Goal: Information Seeking & Learning: Check status

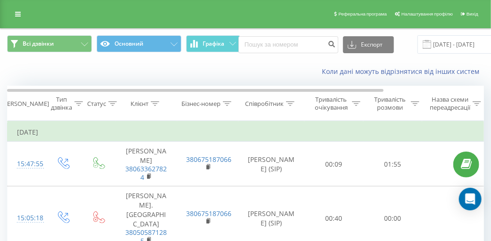
click at [157, 104] on icon at bounding box center [155, 103] width 8 height 5
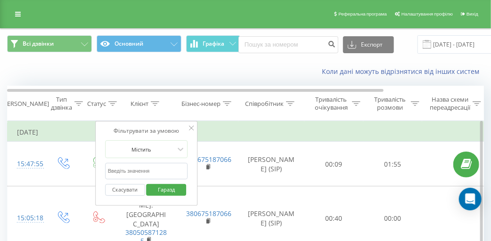
click at [155, 171] on input "text" at bounding box center [146, 171] width 83 height 16
type input "дзюблик"
click at [160, 188] on font "Гаразд" at bounding box center [166, 189] width 17 height 7
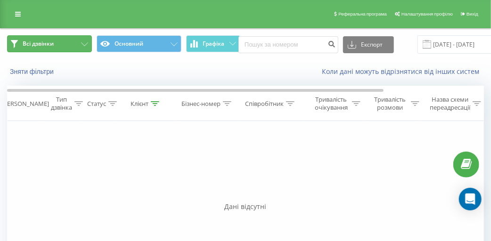
click at [68, 43] on button "Всі дзвінки" at bounding box center [49, 43] width 85 height 17
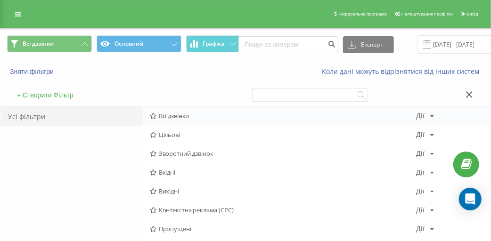
click at [159, 118] on font "Всі дзвінки" at bounding box center [174, 116] width 31 height 8
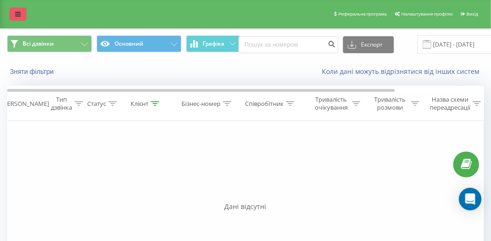
click at [14, 13] on link at bounding box center [17, 14] width 17 height 13
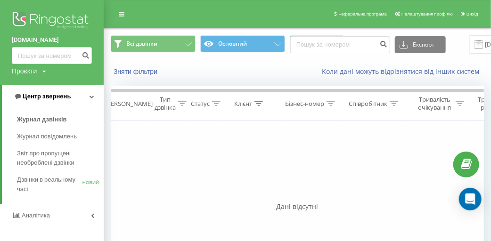
click at [73, 97] on link "Центр звернень" at bounding box center [53, 96] width 102 height 23
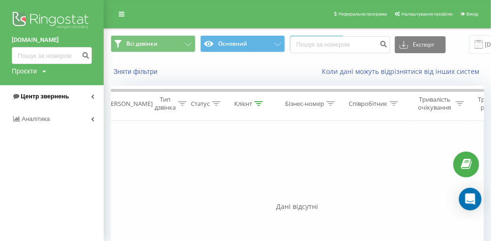
click at [73, 97] on link "Центр звернень" at bounding box center [52, 96] width 104 height 23
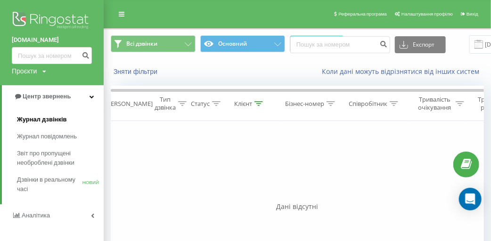
click at [64, 121] on font "Журнал дзвінків" at bounding box center [42, 119] width 50 height 7
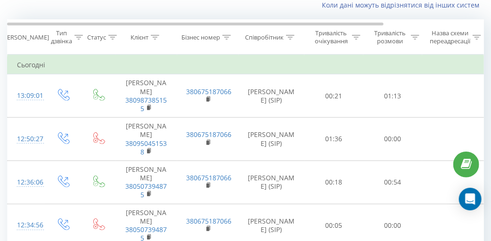
scroll to position [47, 0]
